Goal: Information Seeking & Learning: Learn about a topic

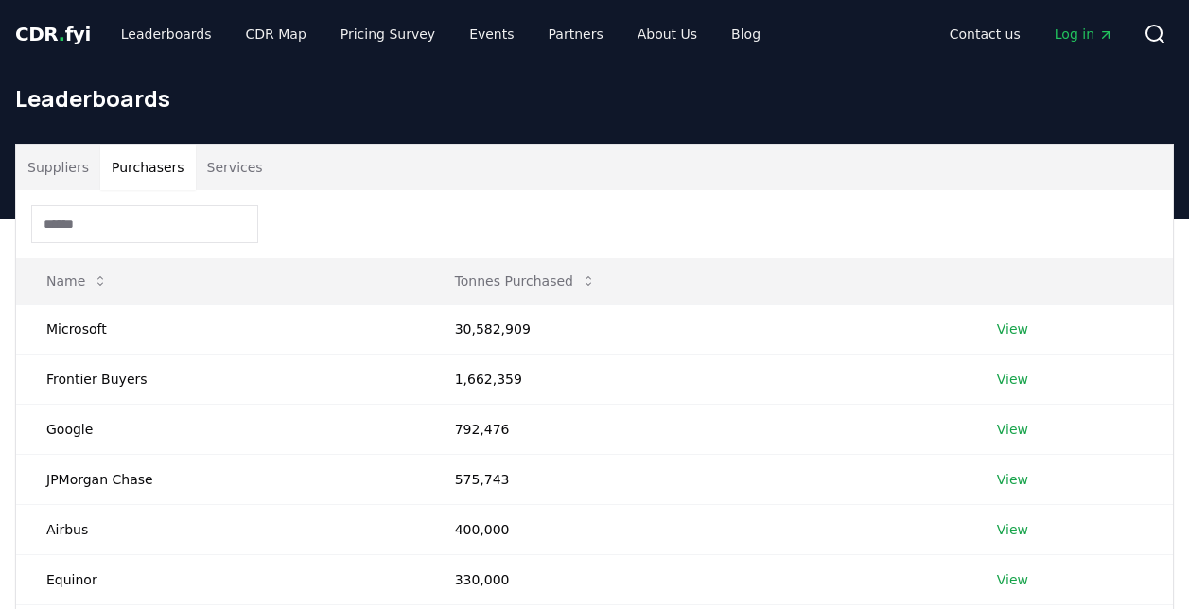
click at [158, 173] on button "Purchasers" at bounding box center [148, 167] width 96 height 45
click at [1024, 323] on link "View" at bounding box center [1012, 329] width 31 height 19
click at [1012, 328] on link "View" at bounding box center [1012, 329] width 31 height 19
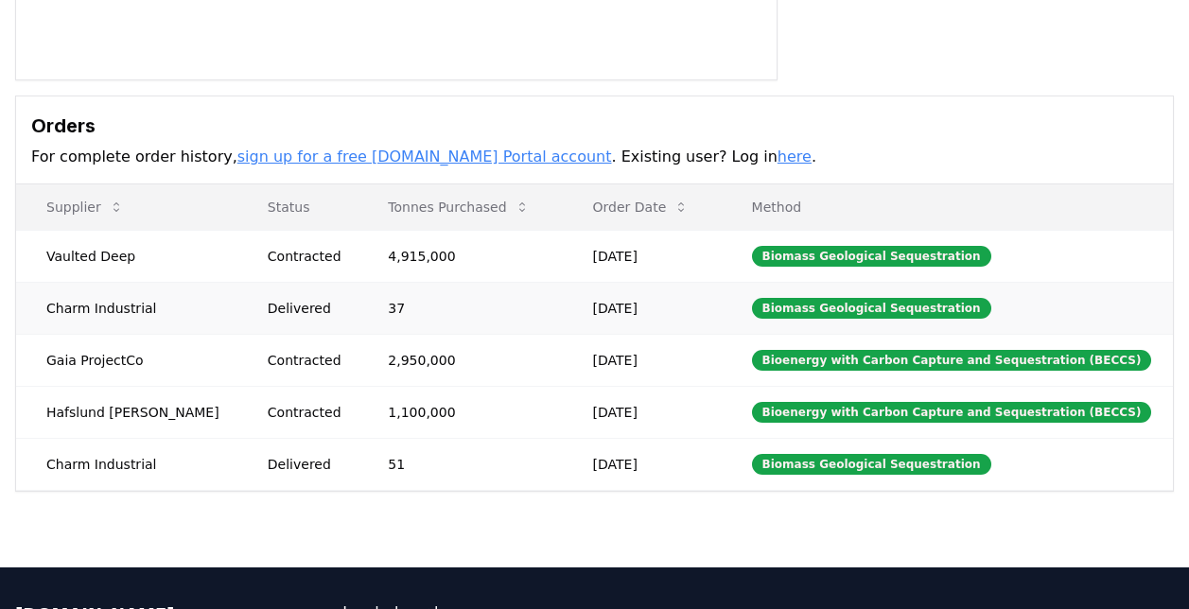
scroll to position [467, 0]
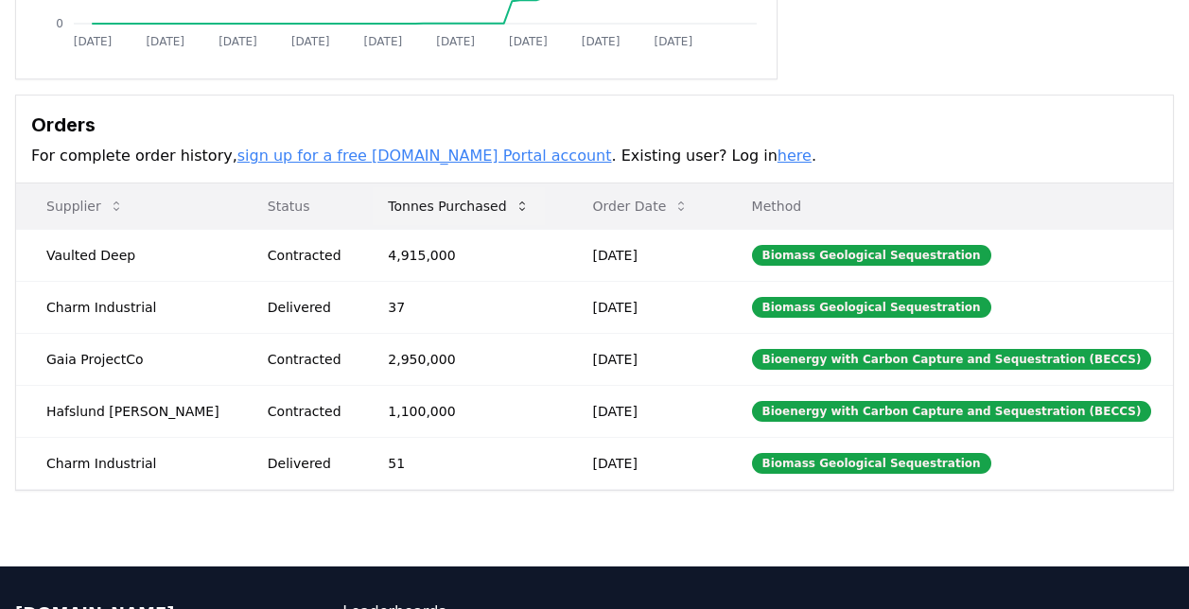
click at [515, 201] on icon at bounding box center [522, 206] width 15 height 15
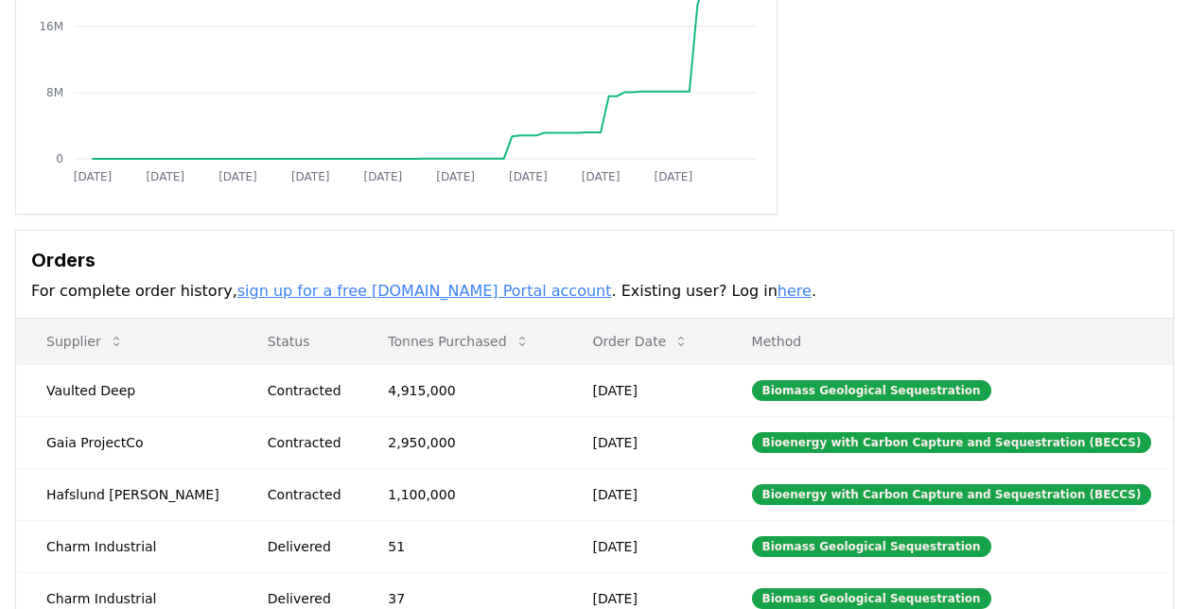
scroll to position [333, 0]
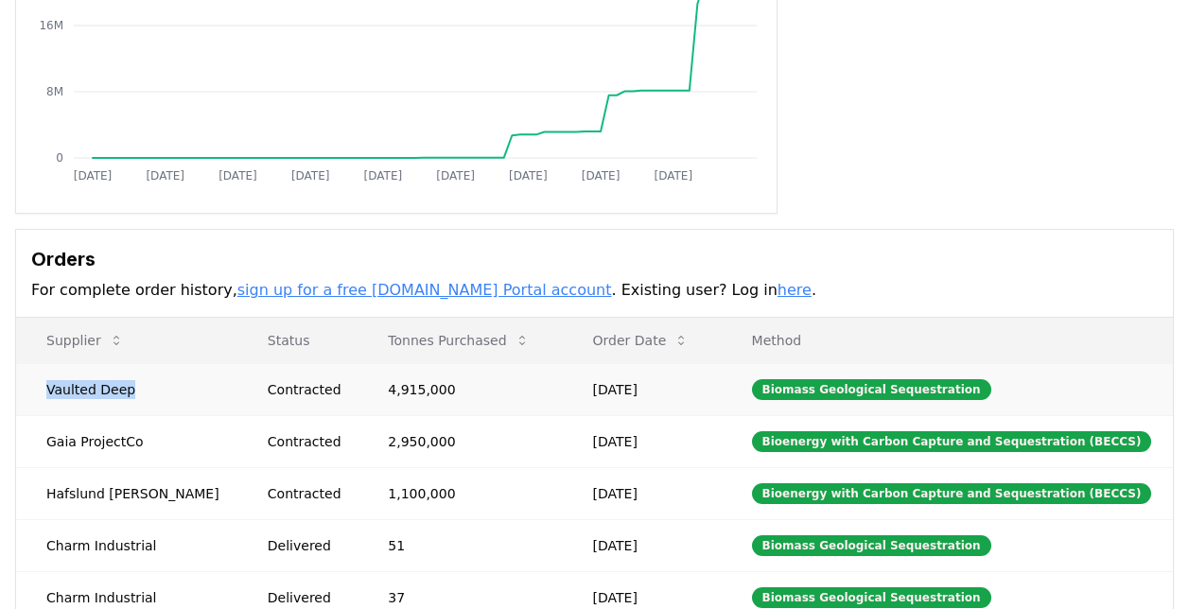
drag, startPoint x: 48, startPoint y: 386, endPoint x: 131, endPoint y: 390, distance: 83.3
click at [131, 390] on td "Vaulted Deep" at bounding box center [126, 389] width 221 height 52
copy td "Vaulted Deep"
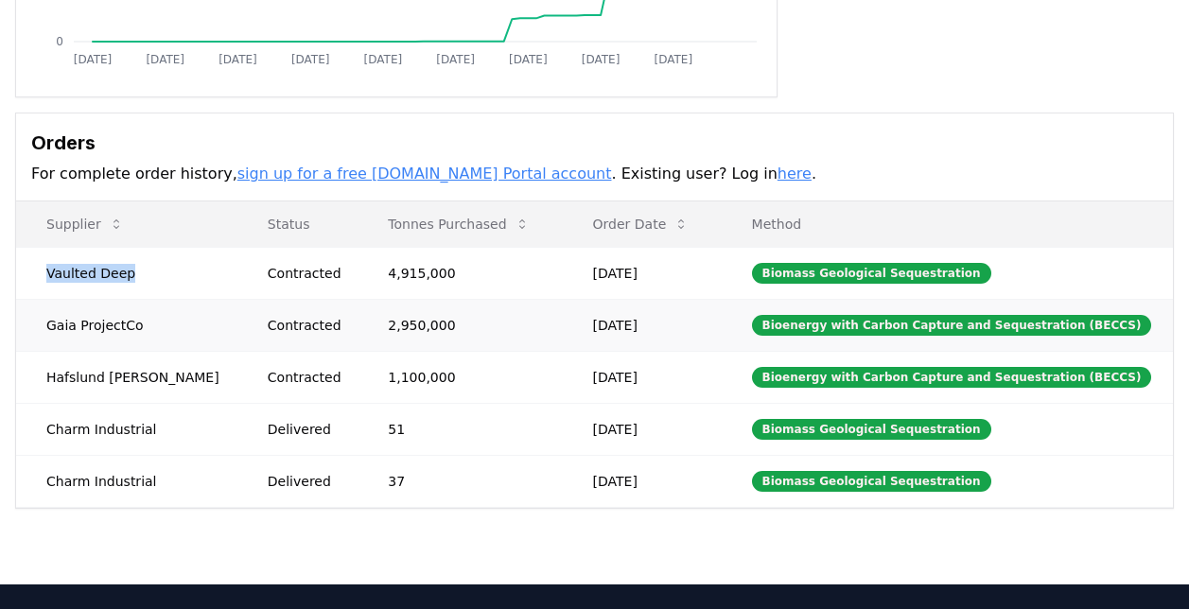
scroll to position [0, 0]
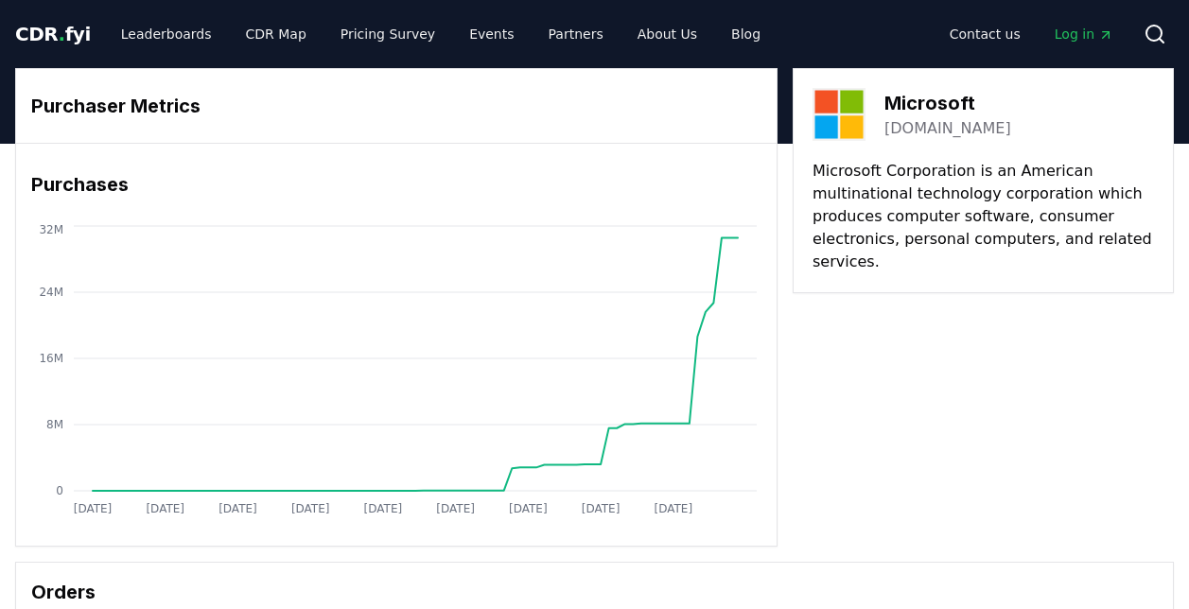
click at [59, 31] on span "." at bounding box center [62, 34] width 7 height 23
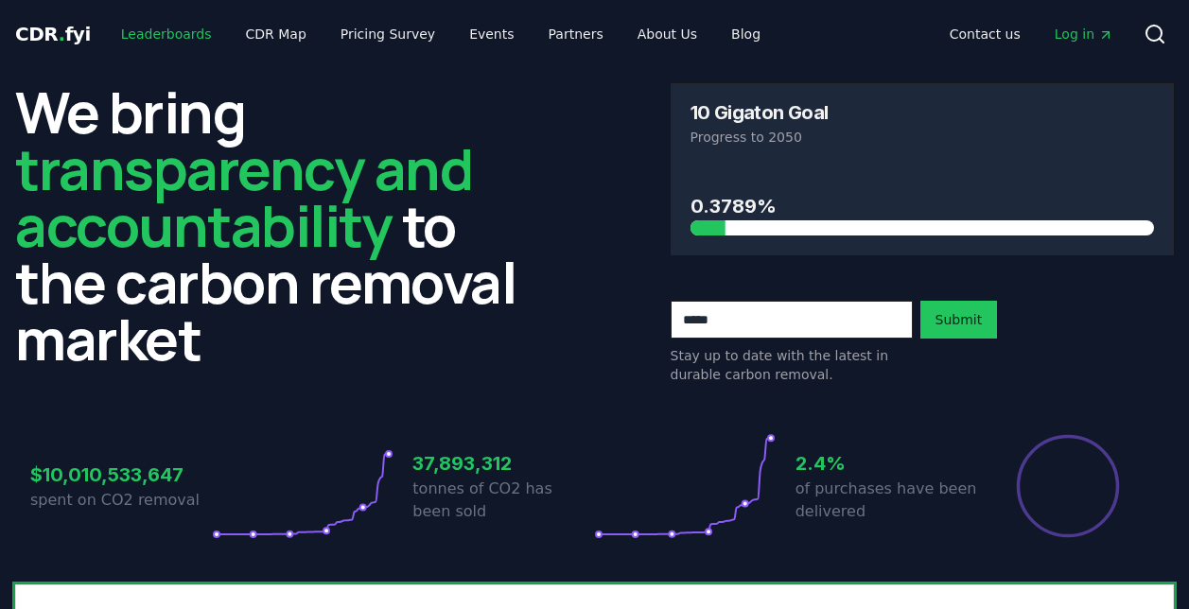
click at [181, 34] on link "Leaderboards" at bounding box center [166, 34] width 121 height 34
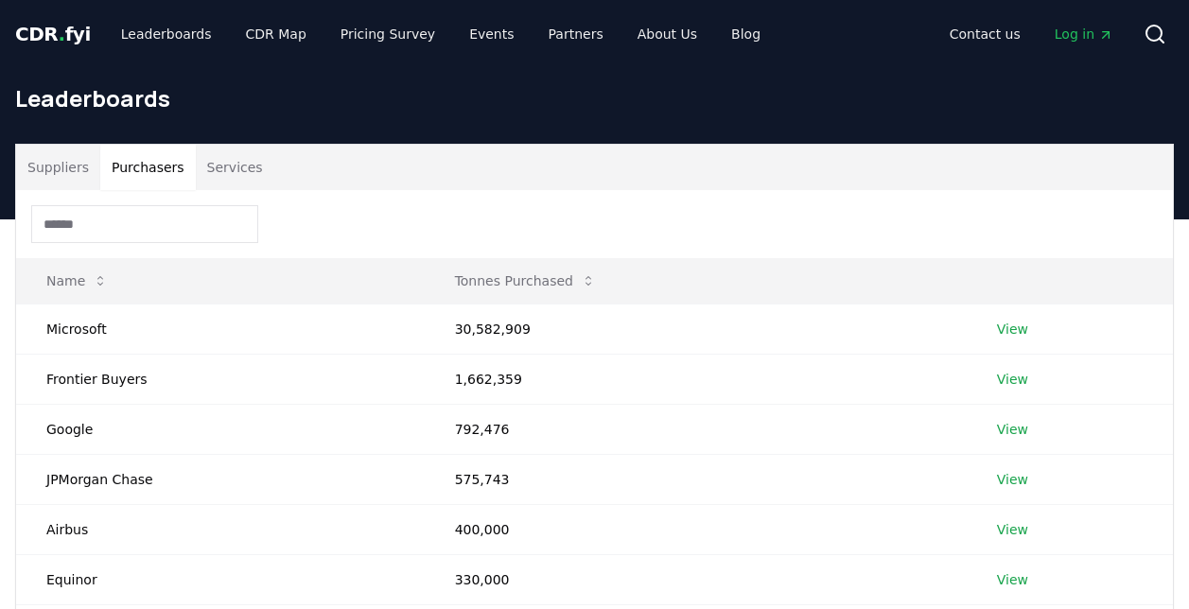
click at [131, 165] on button "Purchasers" at bounding box center [148, 167] width 96 height 45
click at [412, 173] on div "Suppliers Purchasers Services" at bounding box center [594, 167] width 1157 height 45
click at [1012, 335] on link "View" at bounding box center [1012, 329] width 31 height 19
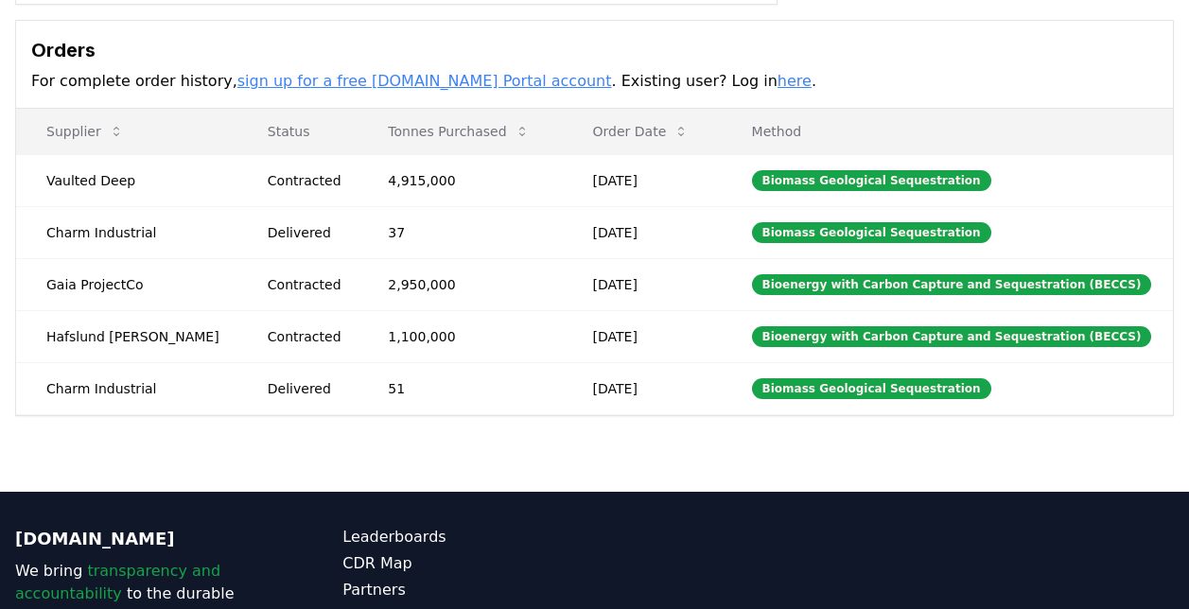
scroll to position [551, 0]
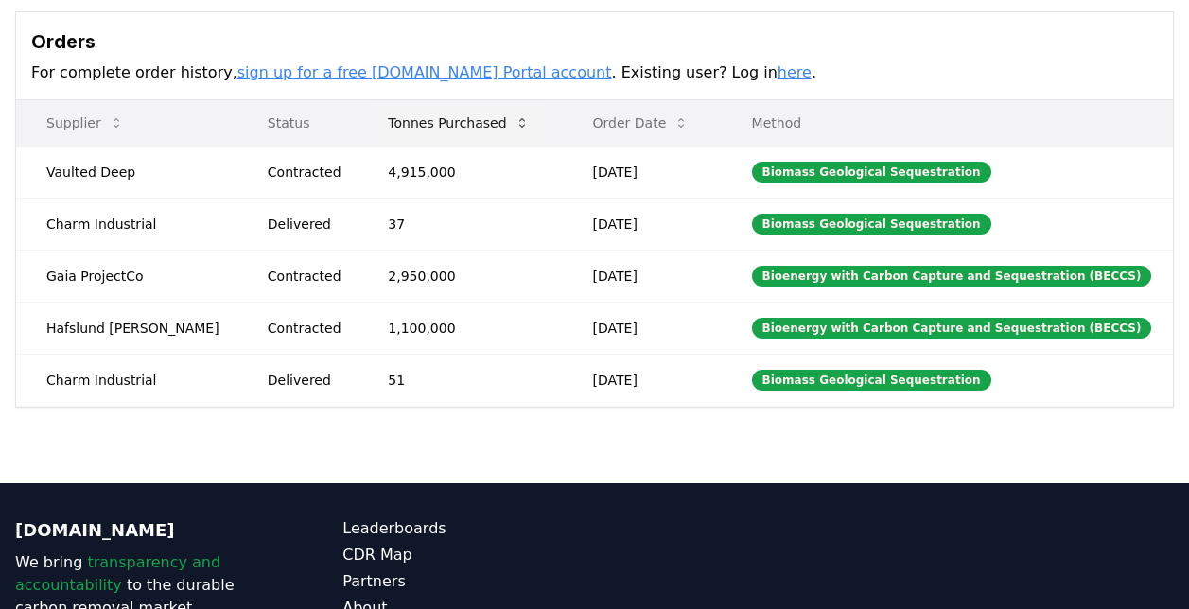
click at [515, 115] on icon at bounding box center [522, 122] width 15 height 15
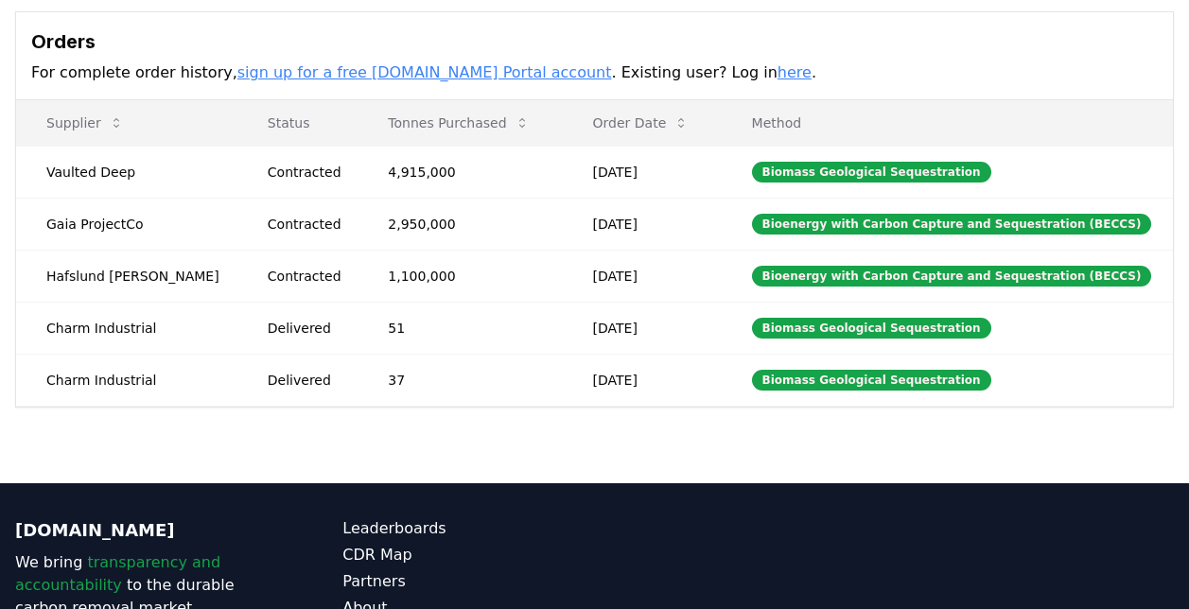
click at [327, 76] on link "sign up for a free [DOMAIN_NAME] Portal account" at bounding box center [424, 72] width 375 height 18
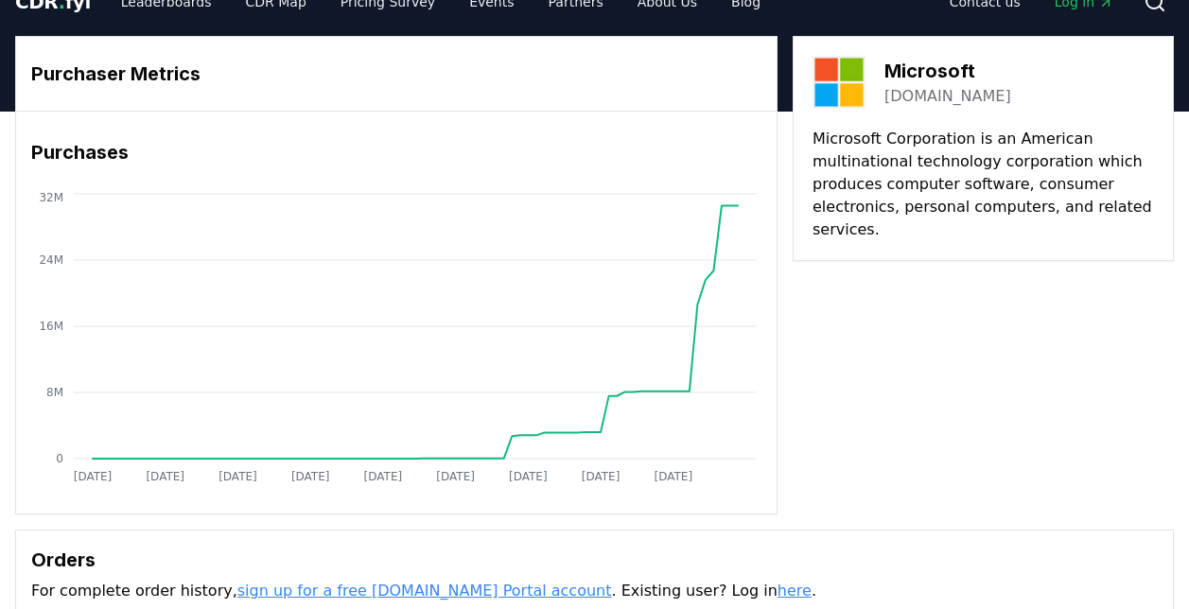
scroll to position [0, 0]
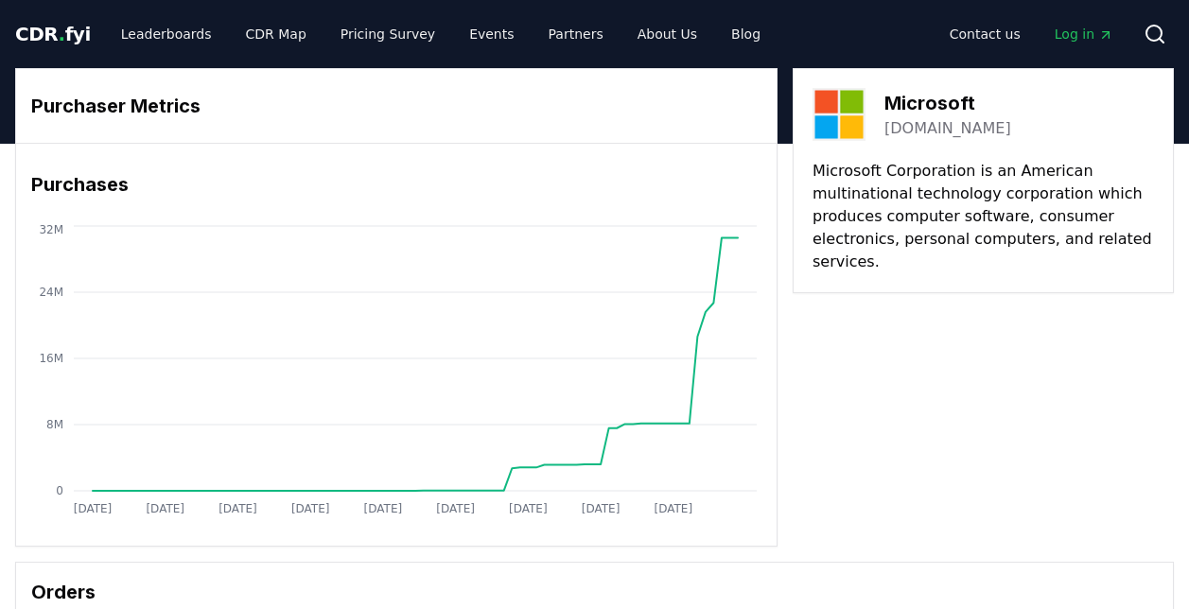
click at [1086, 39] on span "Log in" at bounding box center [1084, 34] width 59 height 19
click at [256, 34] on link "CDR Map" at bounding box center [276, 34] width 91 height 34
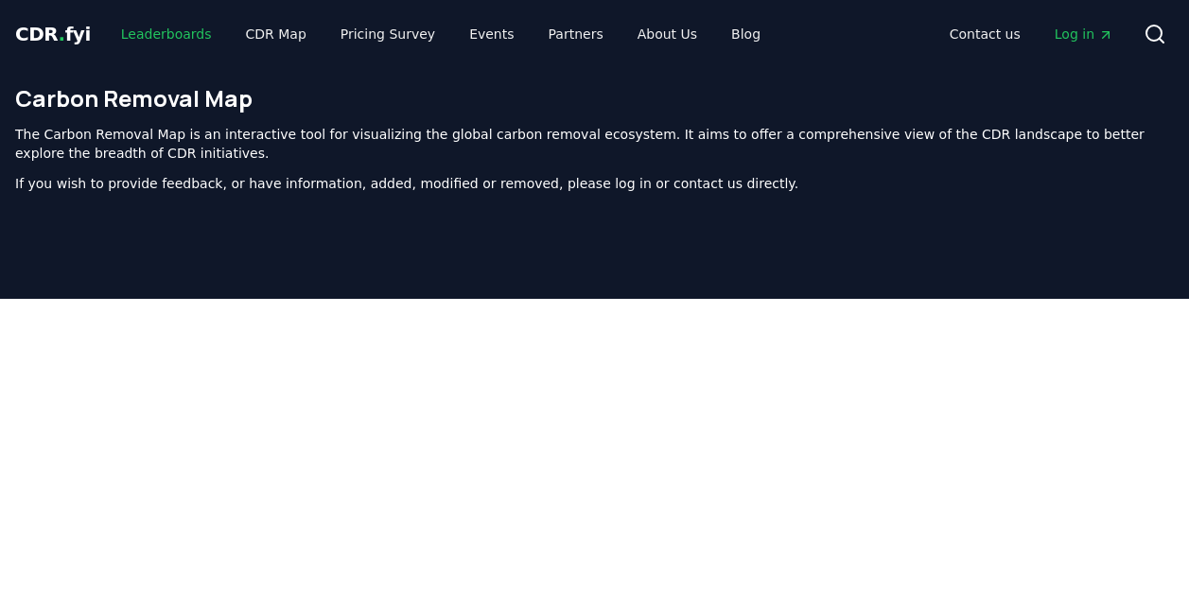
click at [150, 36] on link "Leaderboards" at bounding box center [166, 34] width 121 height 34
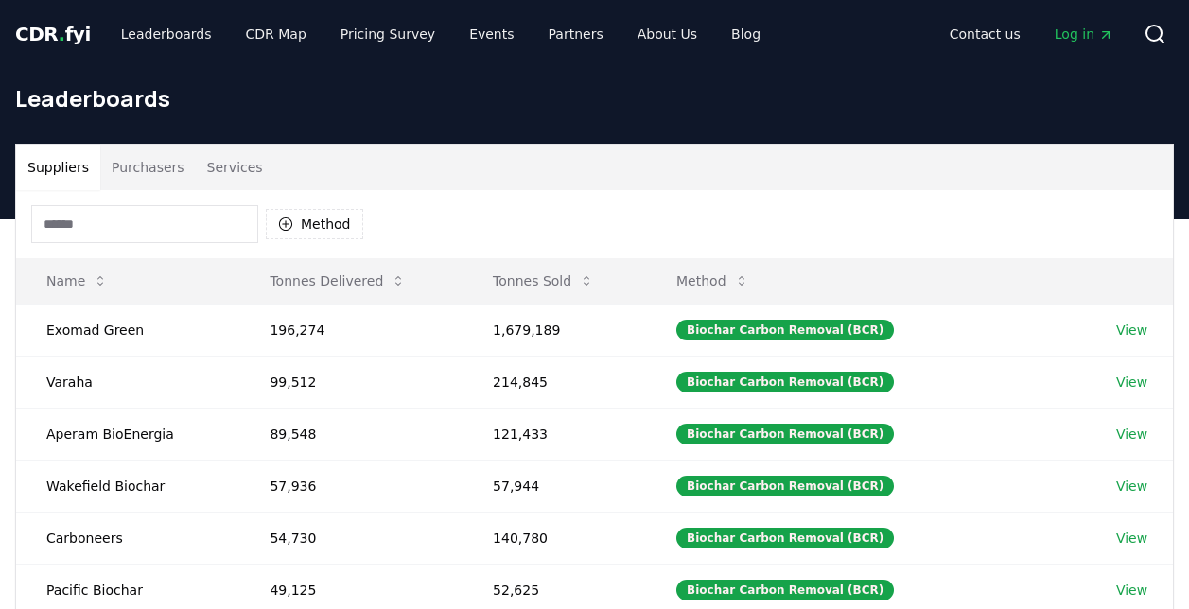
click at [151, 166] on button "Purchasers" at bounding box center [148, 167] width 96 height 45
